Goal: Subscribe to service/newsletter

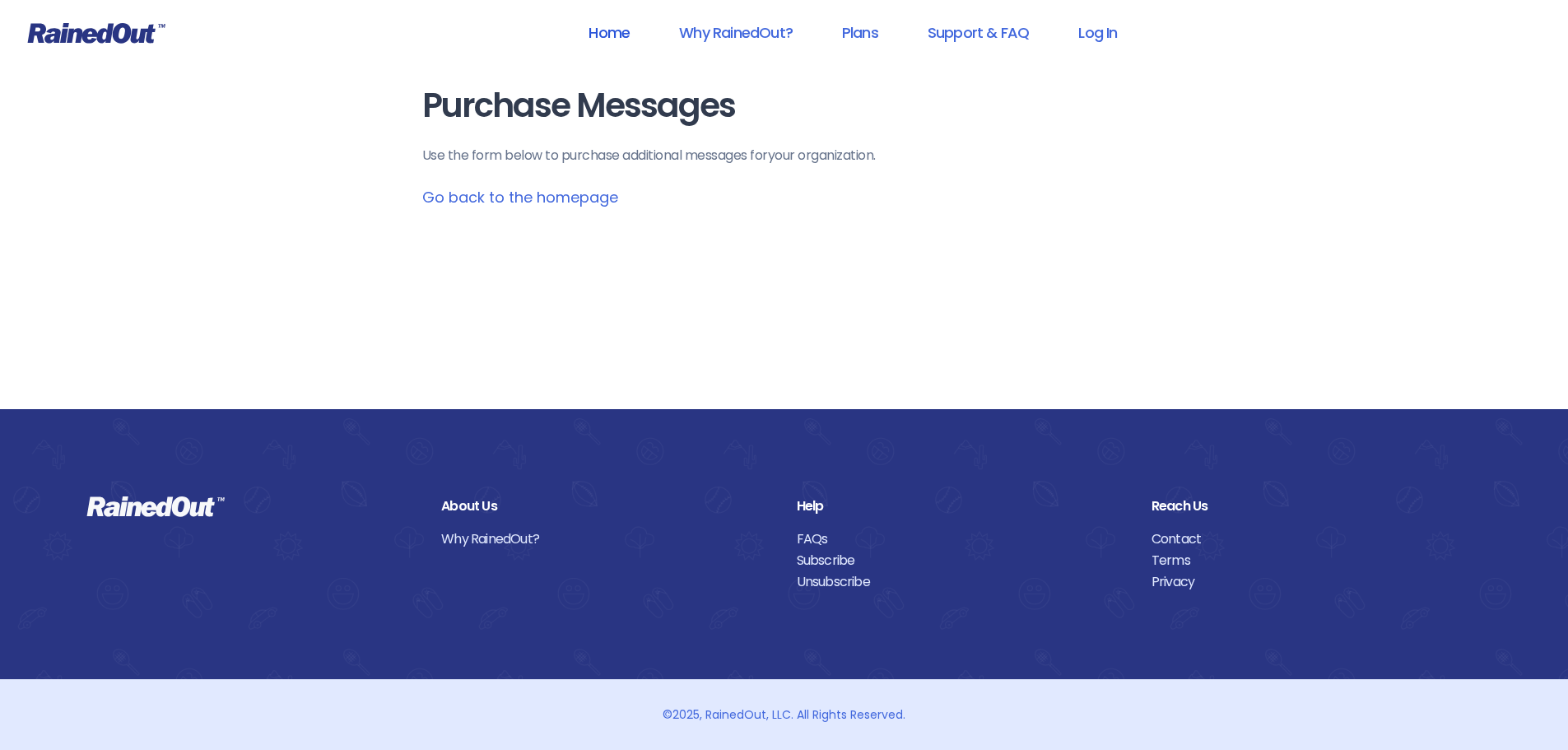
click at [596, 35] on link "Home" at bounding box center [609, 32] width 84 height 37
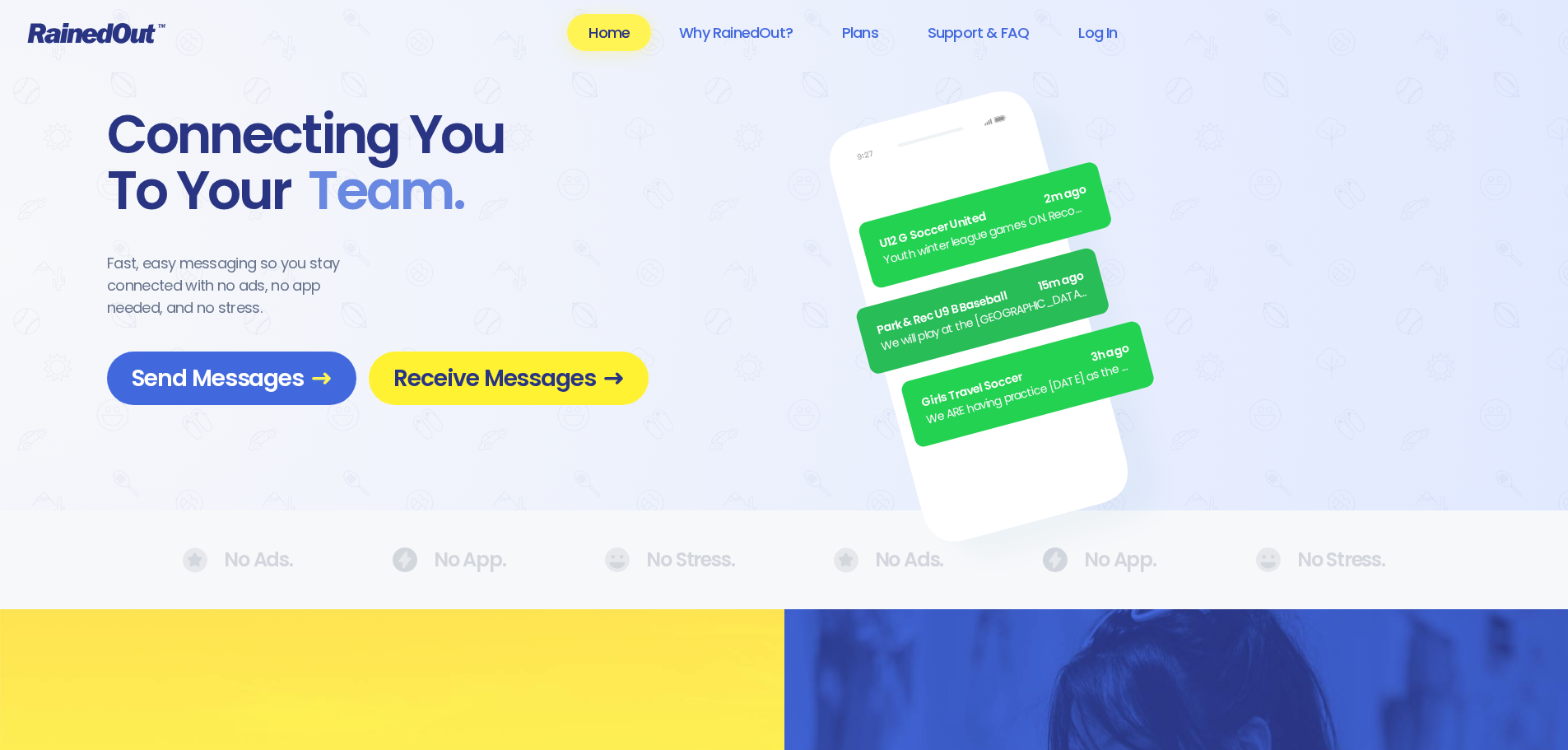
click at [511, 381] on span "Receive Messages" at bounding box center [508, 378] width 230 height 29
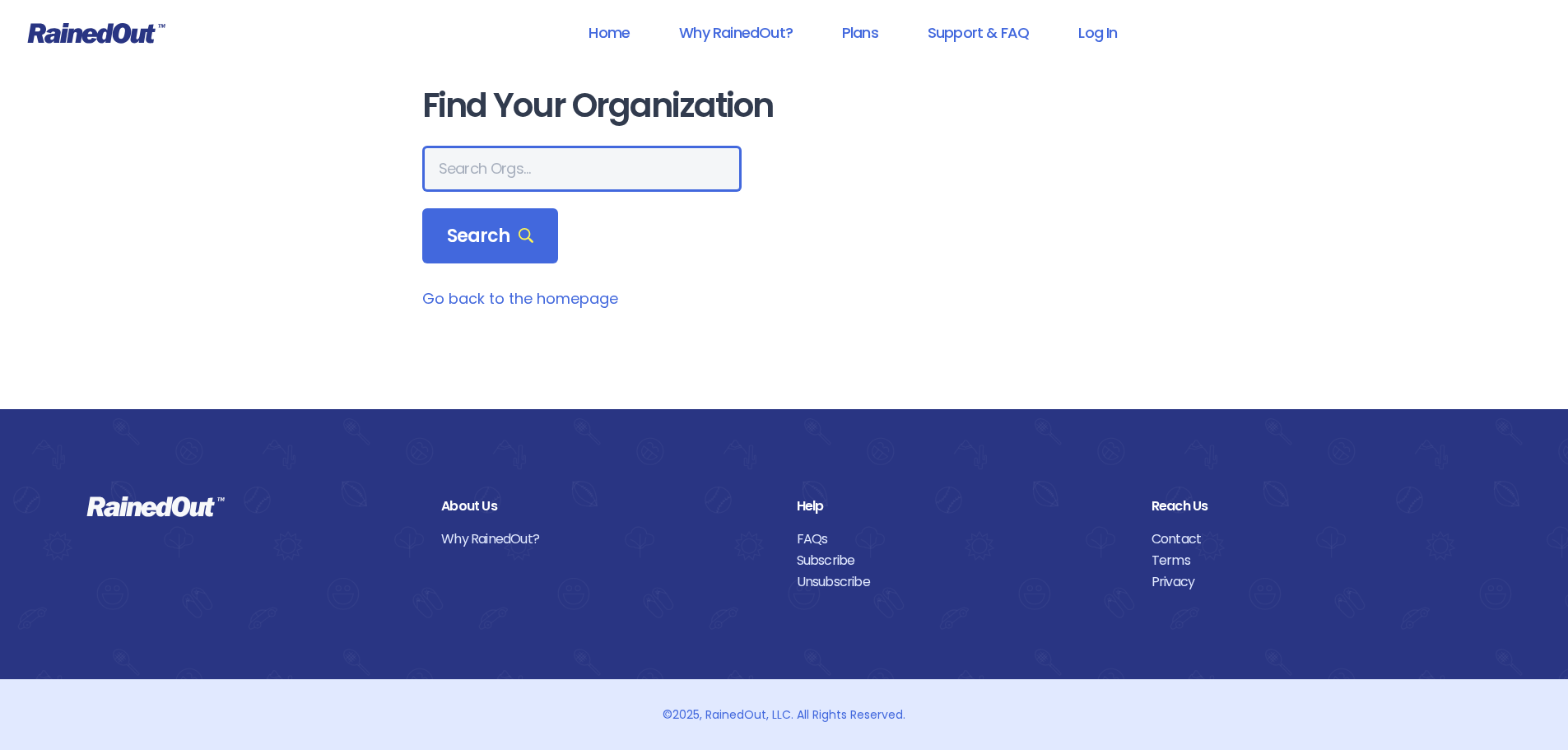
click at [516, 165] on input "text" at bounding box center [581, 169] width 319 height 46
click at [490, 170] on input "text" at bounding box center [581, 169] width 319 height 46
type input "the heights g"
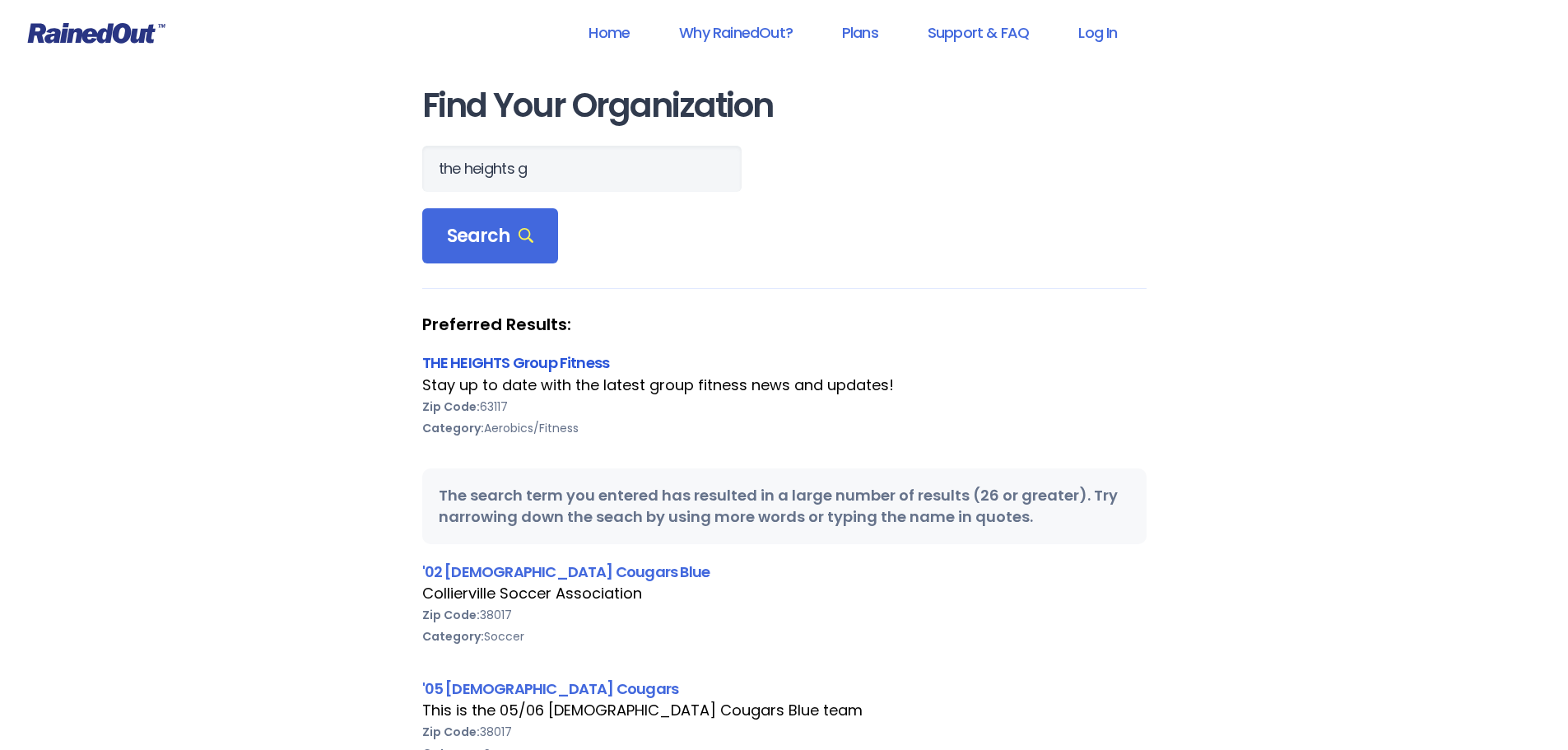
click at [507, 367] on link "THE HEIGHTS Group Fitness" at bounding box center [516, 362] width 188 height 21
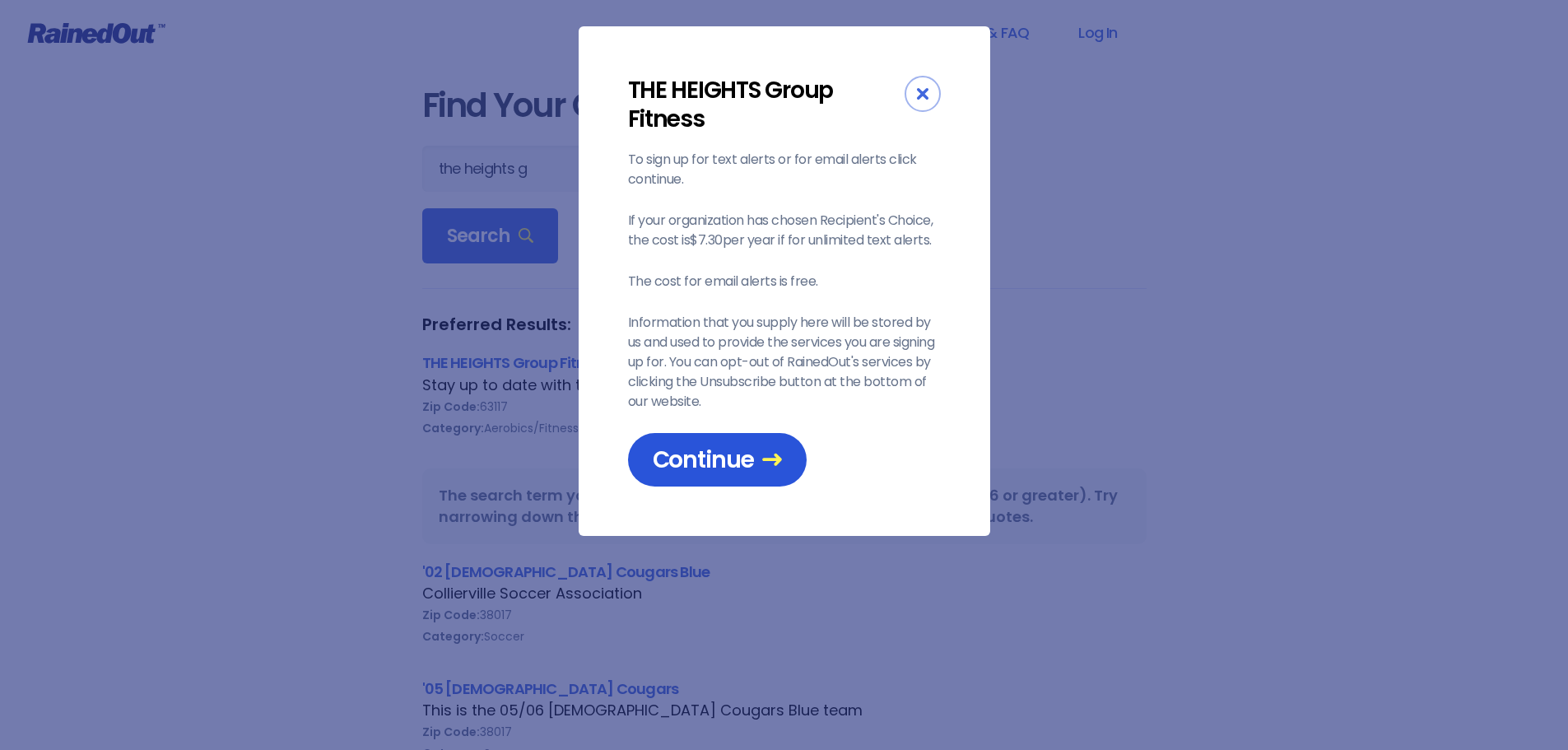
click at [699, 457] on span "Continue" at bounding box center [717, 459] width 129 height 29
